Goal: Information Seeking & Learning: Learn about a topic

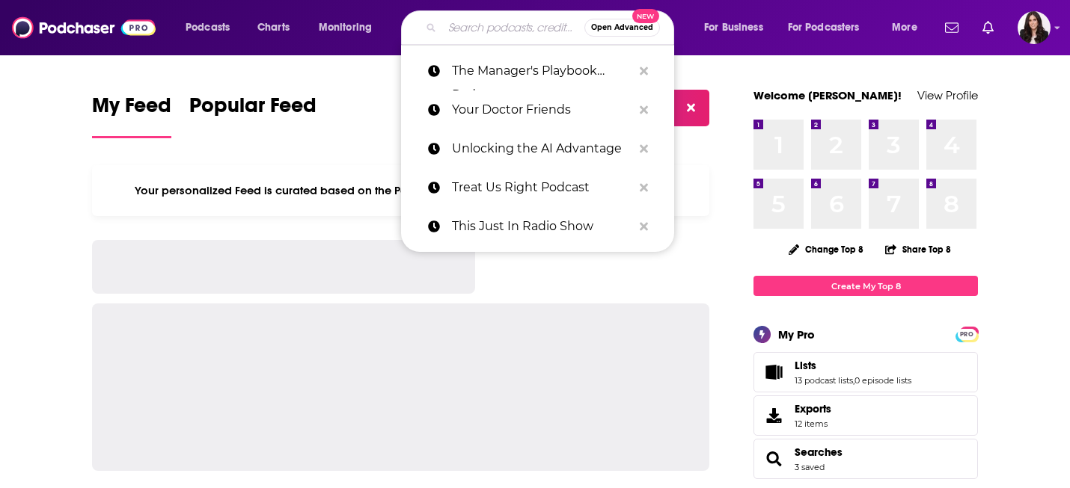
click at [490, 37] on input "Search podcasts, credits, & more..." at bounding box center [513, 28] width 142 height 24
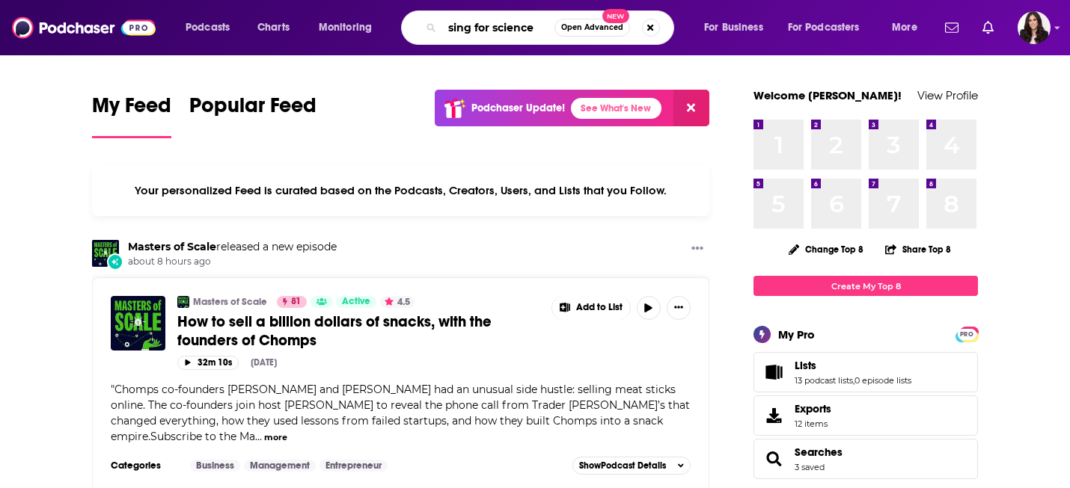
type input "sing for science"
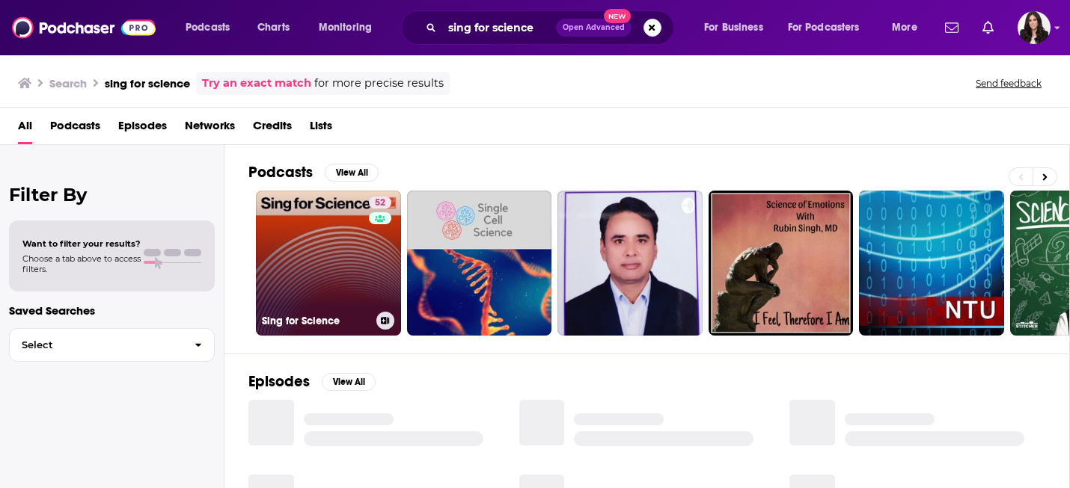
click at [306, 236] on link "52 Sing for Science" at bounding box center [328, 263] width 145 height 145
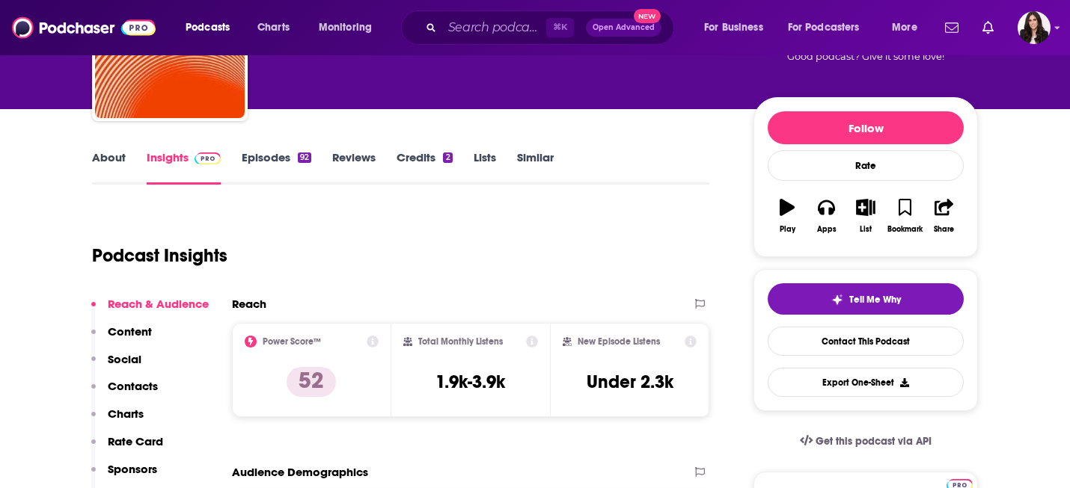
scroll to position [157, 0]
